Goal: Check status: Check status

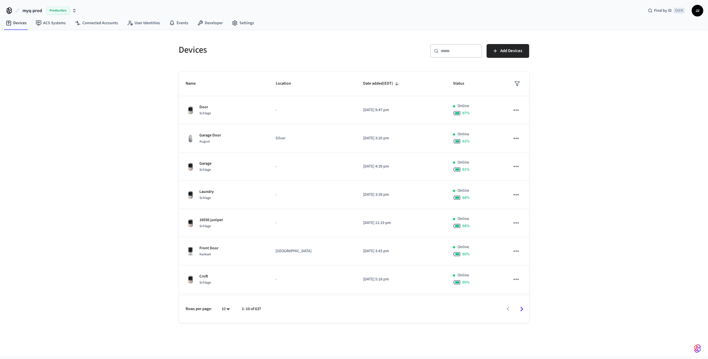
click at [62, 8] on span "Production" at bounding box center [58, 10] width 23 height 7
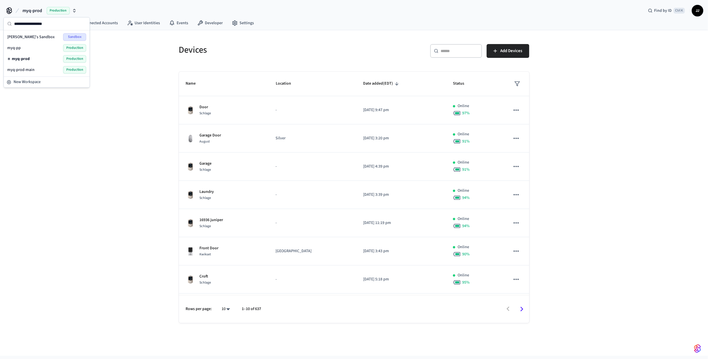
click at [129, 89] on div "Devices ​ ​ Add Devices Name Location Date added (EDT) Status Door Schlage - [D…" at bounding box center [354, 193] width 708 height 326
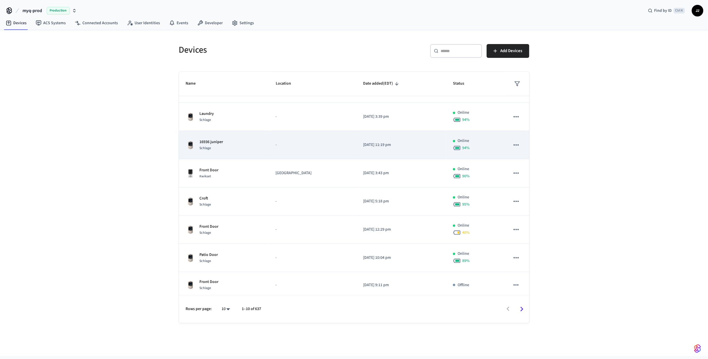
scroll to position [80, 0]
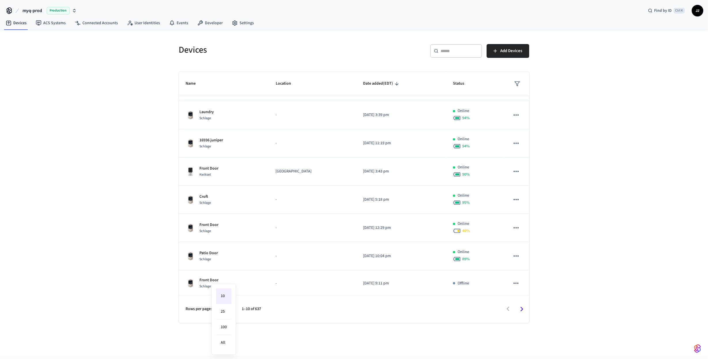
click at [227, 311] on body "myq-prod Production Find by ID Ctrl K JJ Devices ACS Systems Connected Accounts…" at bounding box center [354, 178] width 708 height 356
click at [223, 315] on li "25" at bounding box center [223, 312] width 15 height 16
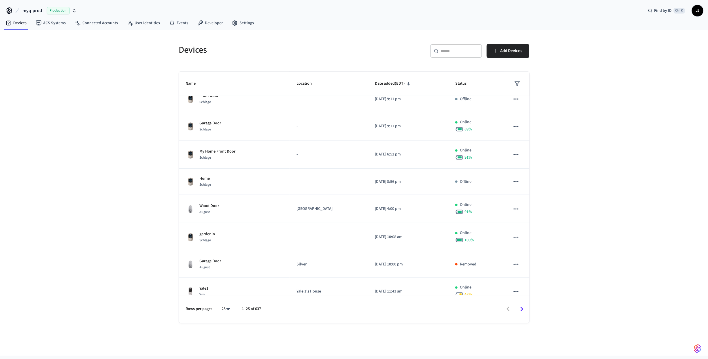
scroll to position [494, 0]
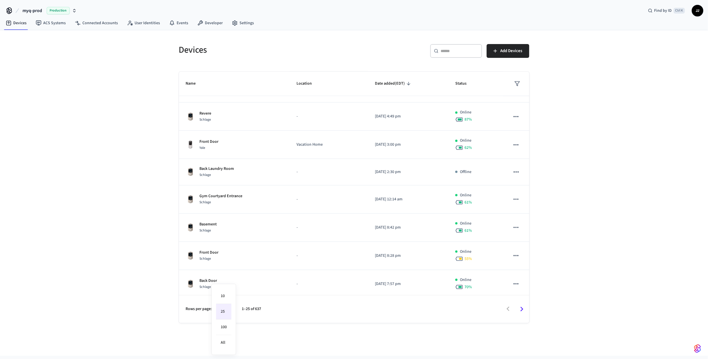
click at [227, 308] on body "myq-prod Production Find by ID Ctrl K JJ Devices ACS Systems Connected Accounts…" at bounding box center [354, 178] width 708 height 356
click at [345, 334] on div at bounding box center [354, 179] width 708 height 359
click at [227, 309] on body "myq-prod Production Find by ID Ctrl K JJ Devices ACS Systems Connected Accounts…" at bounding box center [354, 178] width 708 height 356
click at [224, 330] on li "100" at bounding box center [223, 328] width 15 height 16
type input "***"
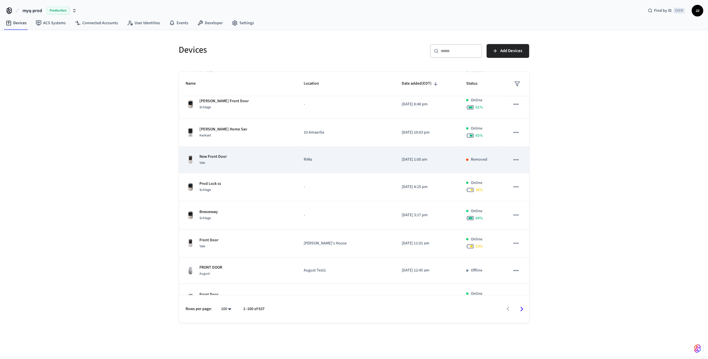
scroll to position [678, 0]
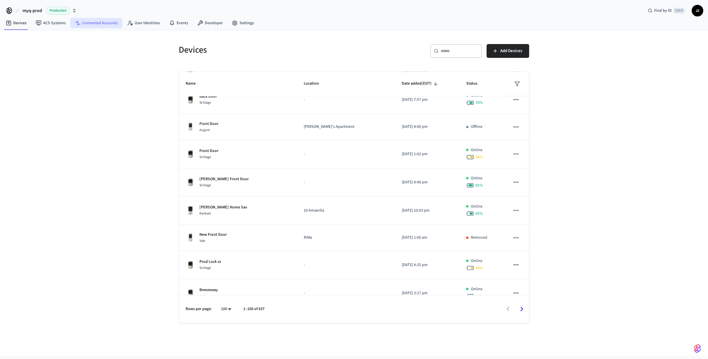
click at [108, 23] on link "Connected Accounts" at bounding box center [96, 23] width 52 height 10
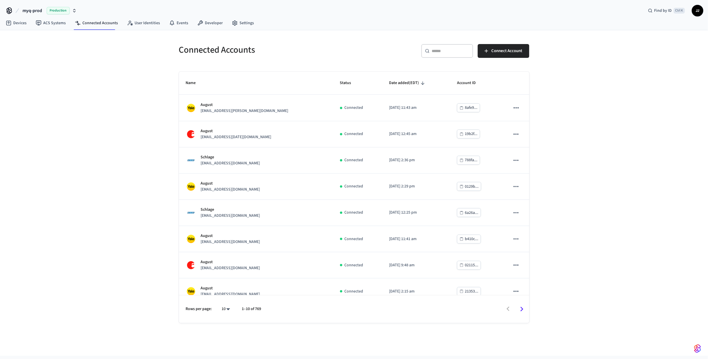
click at [149, 147] on div "Connected Accounts ​ ​ Connect Account Name Status Date added (EDT) Account ID …" at bounding box center [354, 193] width 708 height 326
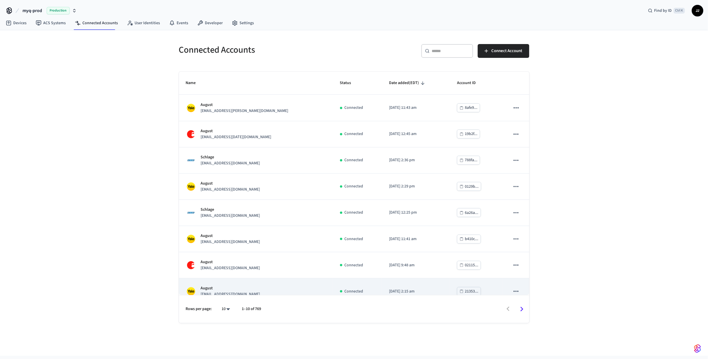
scroll to position [61, 0]
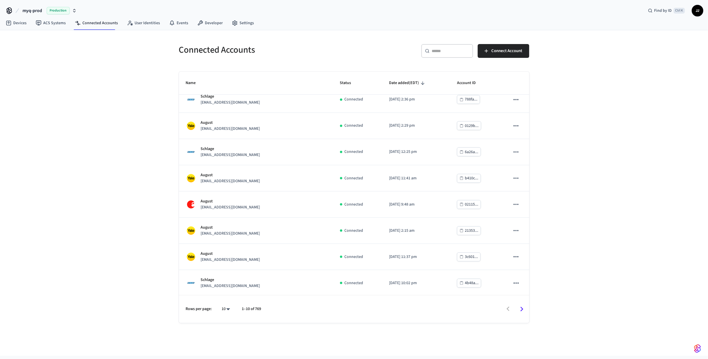
click at [611, 239] on div "Connected Accounts ​ ​ Connect Account Name Status Date added (EDT) Account ID …" at bounding box center [354, 193] width 708 height 326
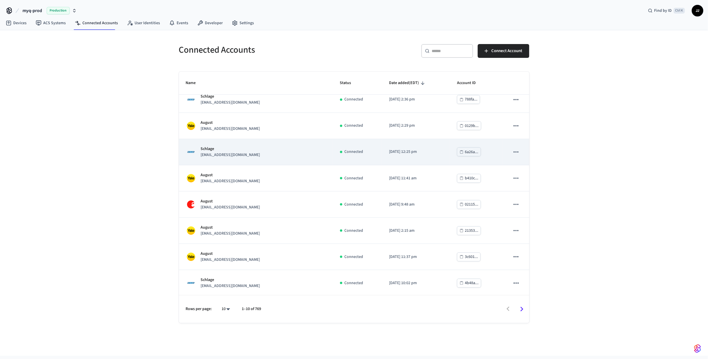
scroll to position [0, 0]
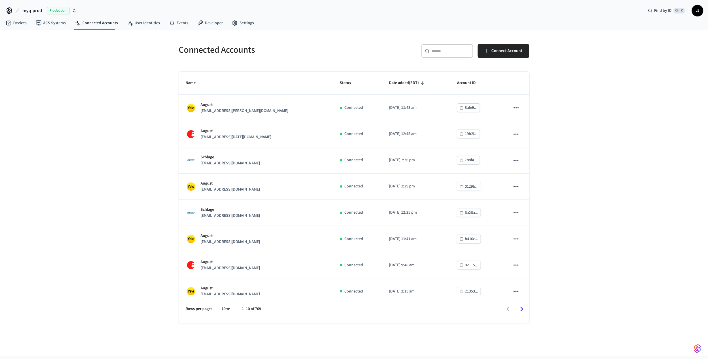
click at [29, 8] on span "myq-prod" at bounding box center [32, 10] width 20 height 7
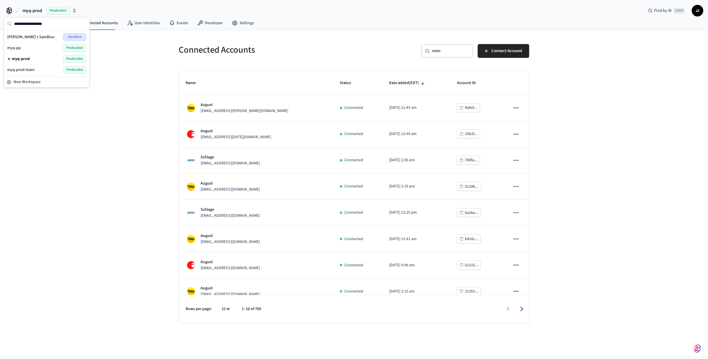
click at [28, 69] on span "myq-prod-main" at bounding box center [20, 70] width 27 height 6
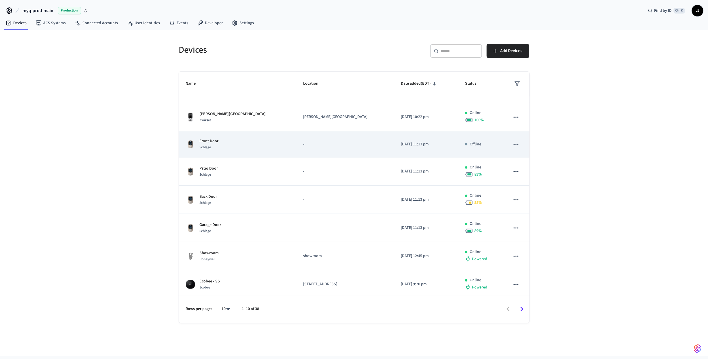
scroll to position [78, 0]
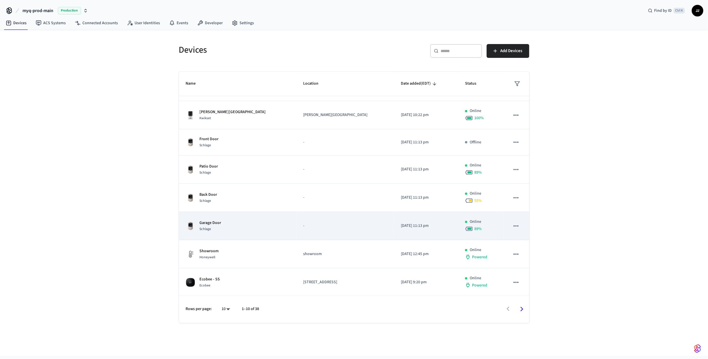
drag, startPoint x: 438, startPoint y: 224, endPoint x: 337, endPoint y: 223, distance: 101.4
click at [337, 223] on tr "Garage Door Schlage - [DATE] 11:13 pm Online 89 %" at bounding box center [354, 226] width 350 height 28
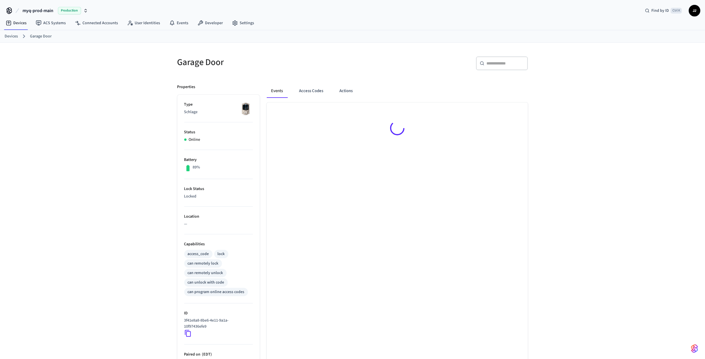
drag, startPoint x: 392, startPoint y: 195, endPoint x: 366, endPoint y: 196, distance: 26.3
click at [366, 196] on div at bounding box center [397, 268] width 261 height 331
